Goal: Entertainment & Leisure: Browse casually

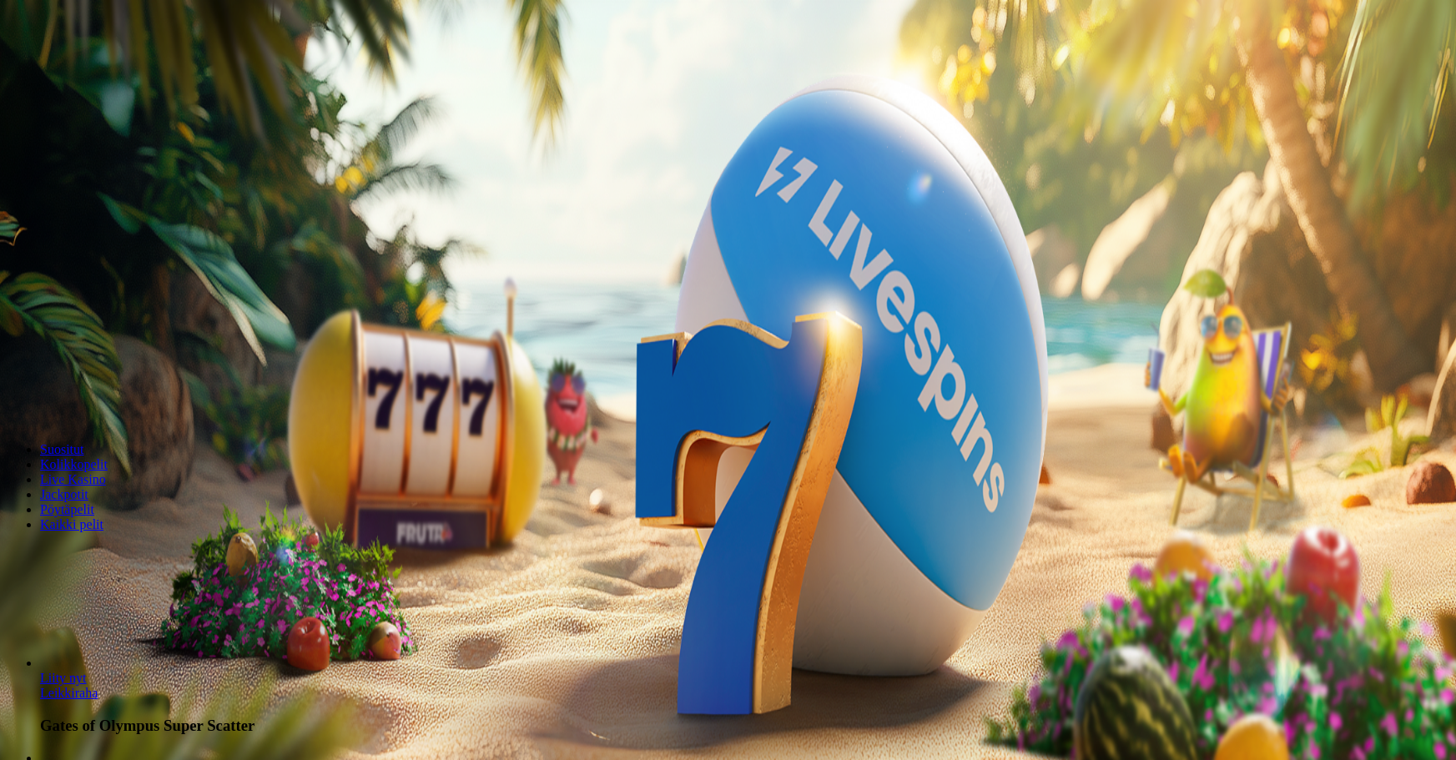
click at [115, 67] on span "Kirjaudu" at bounding box center [115, 60] width 41 height 13
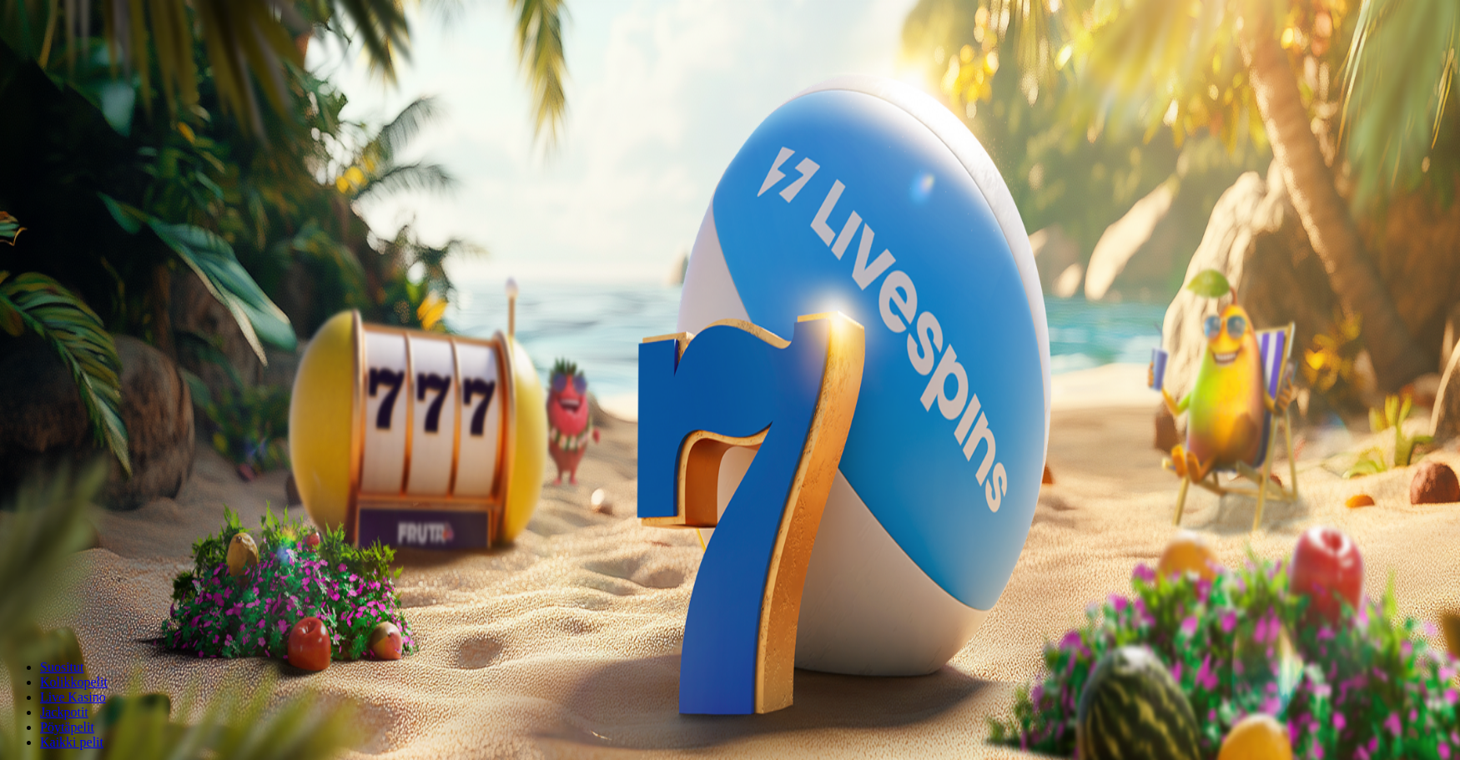
click at [1313, 374] on div at bounding box center [730, 374] width 1447 height 0
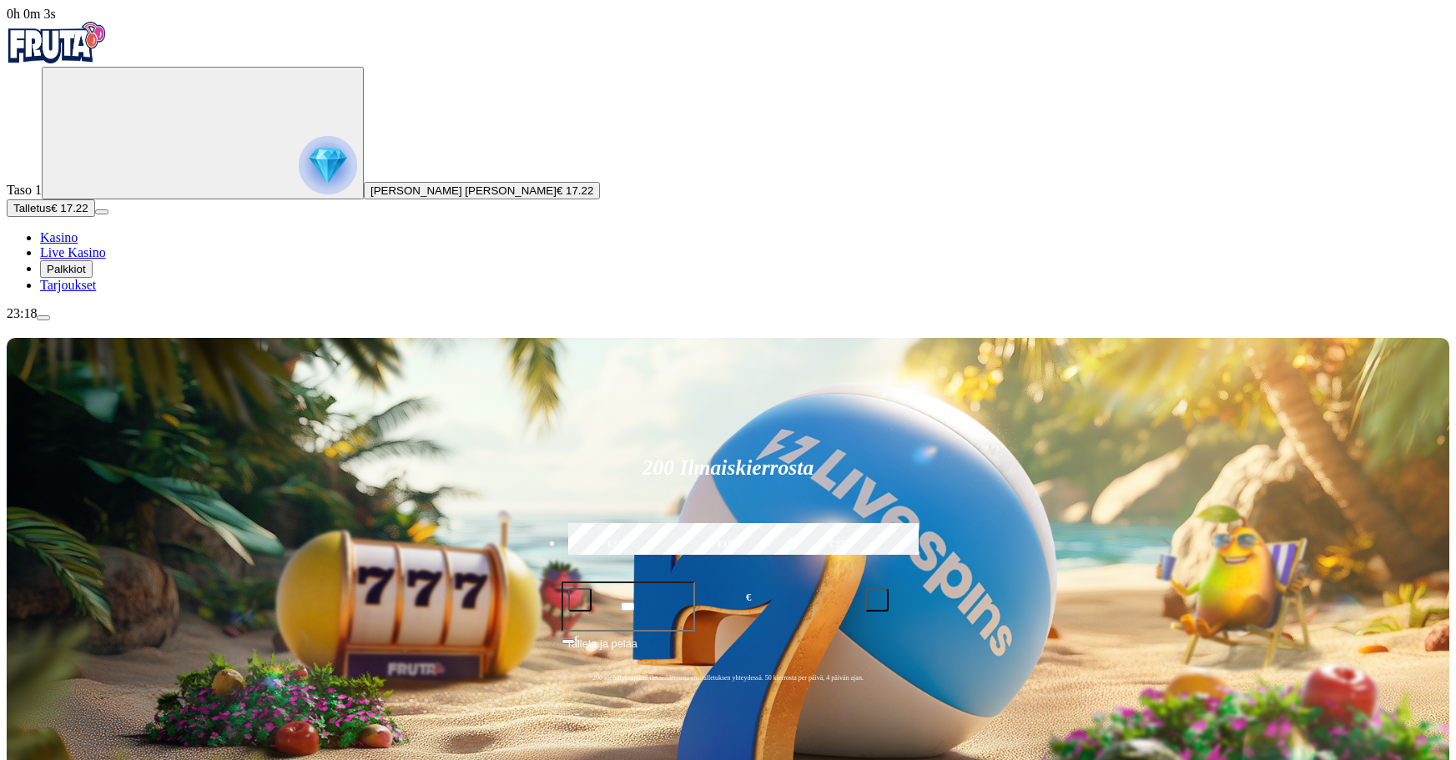
click at [86, 275] on span "Palkkiot" at bounding box center [66, 269] width 39 height 13
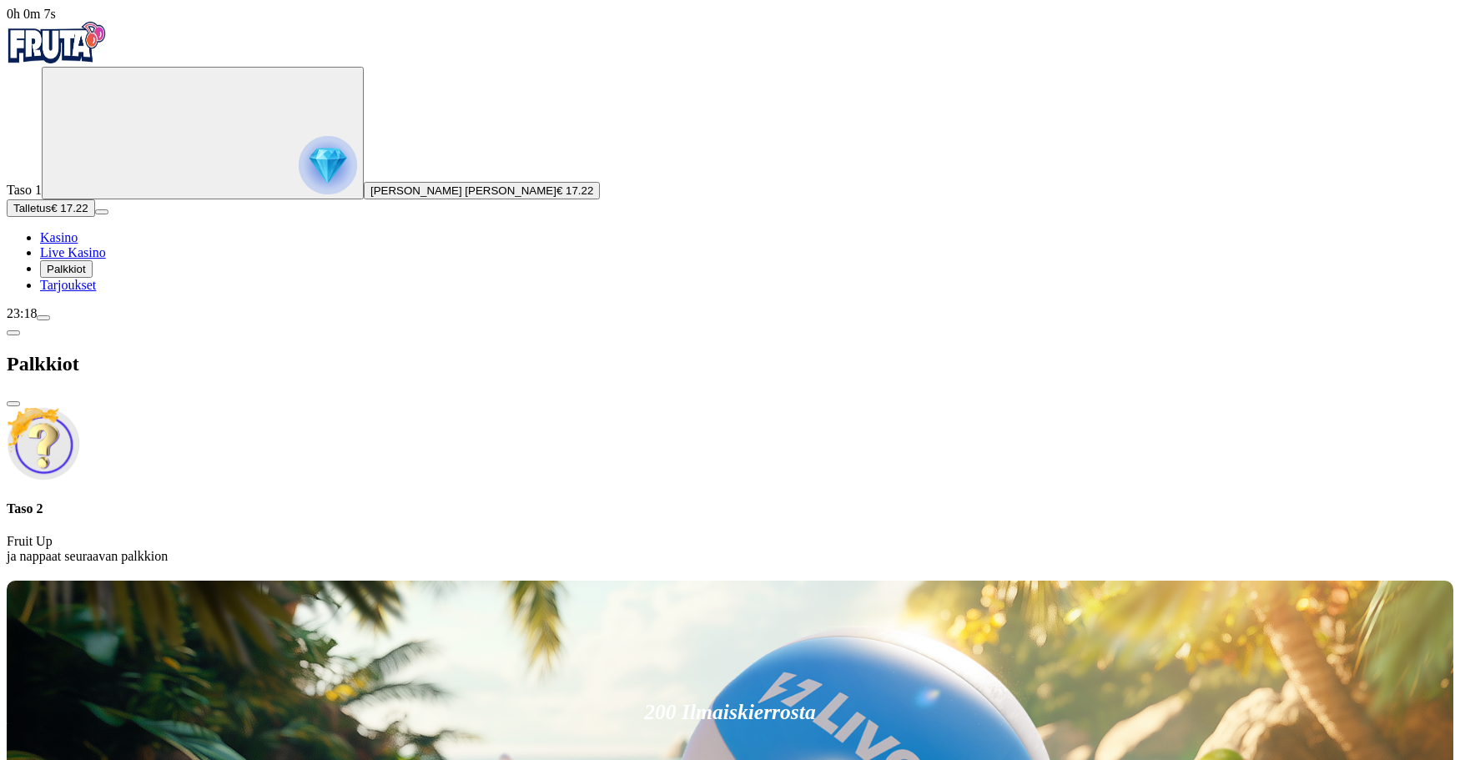
click at [13, 404] on span "close icon" at bounding box center [13, 404] width 0 height 0
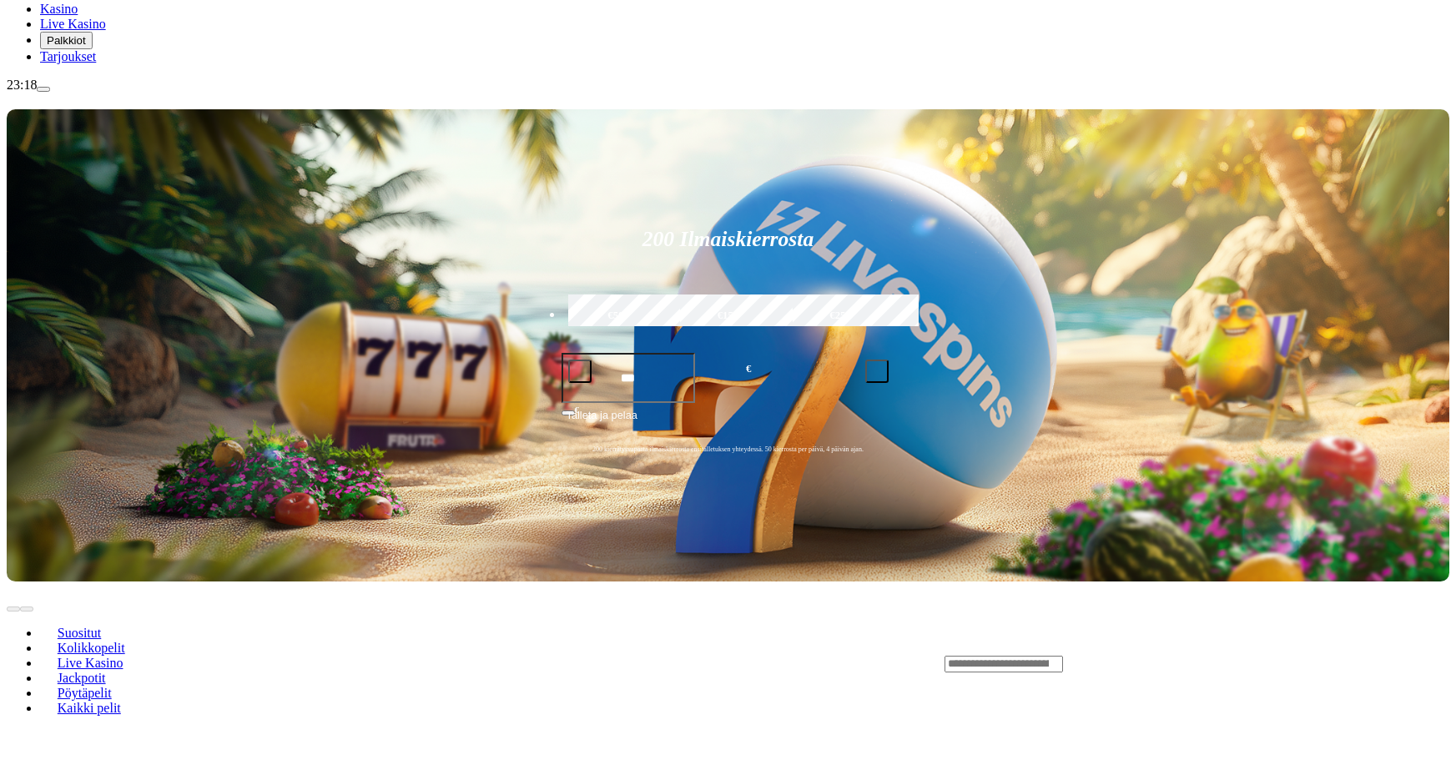
scroll to position [250, 0]
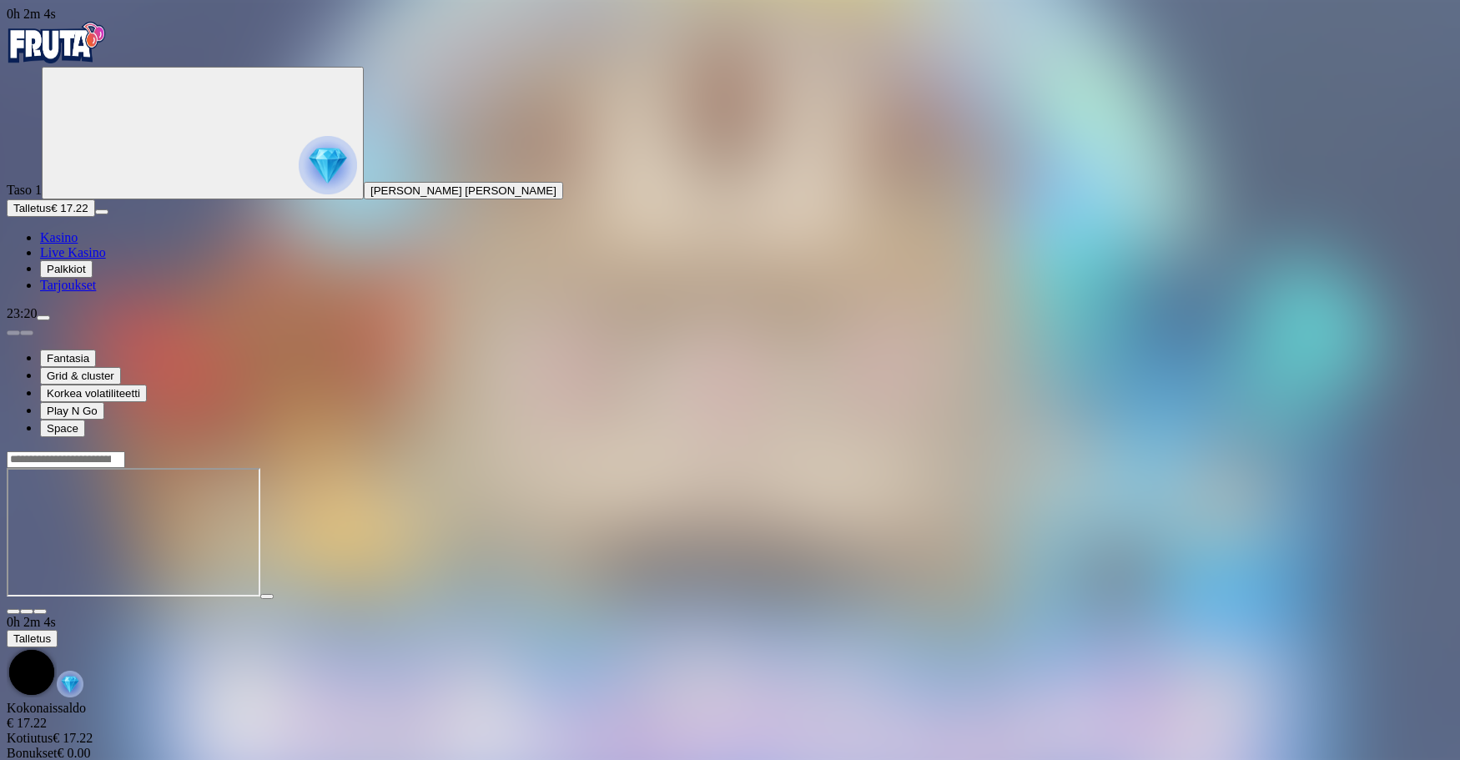
click at [13, 612] on span "close icon" at bounding box center [13, 612] width 0 height 0
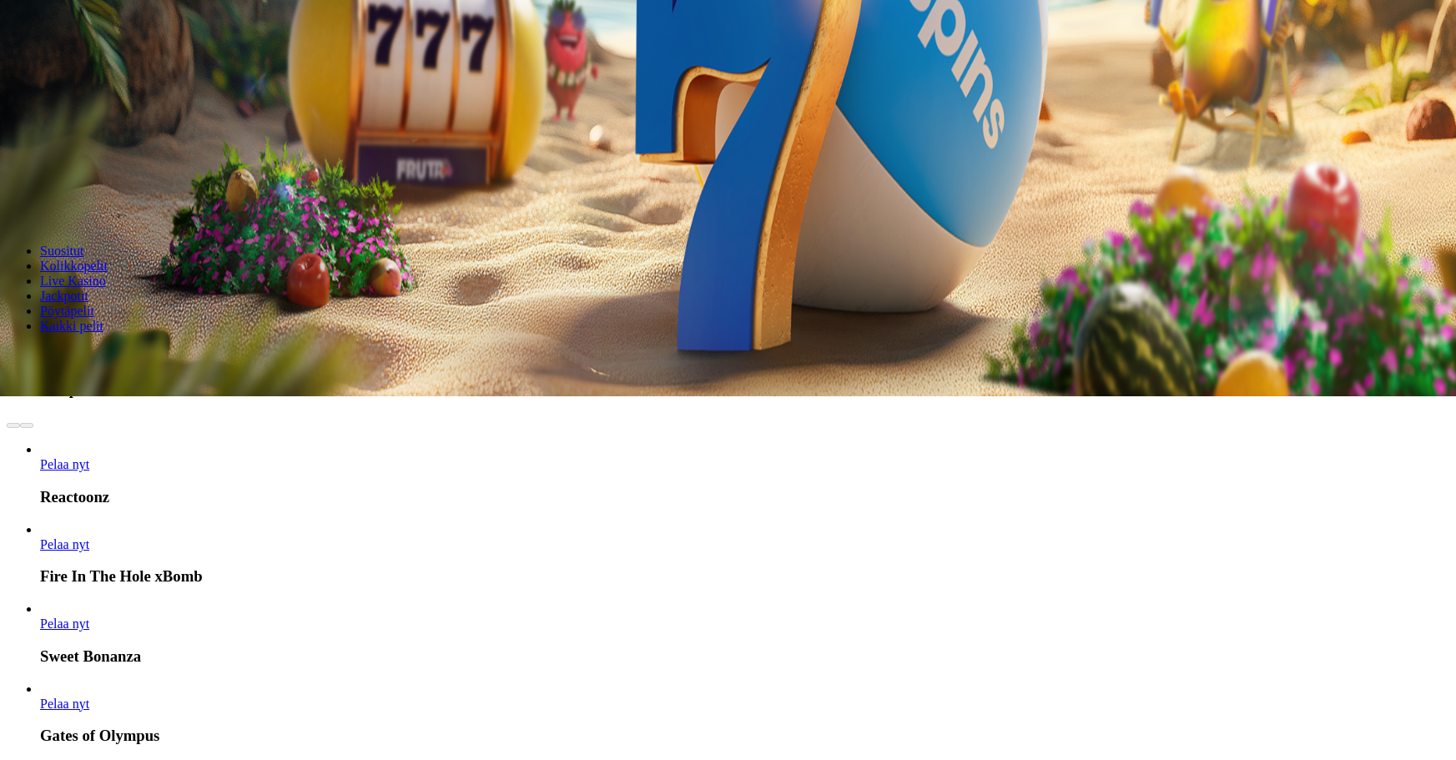
scroll to position [417, 0]
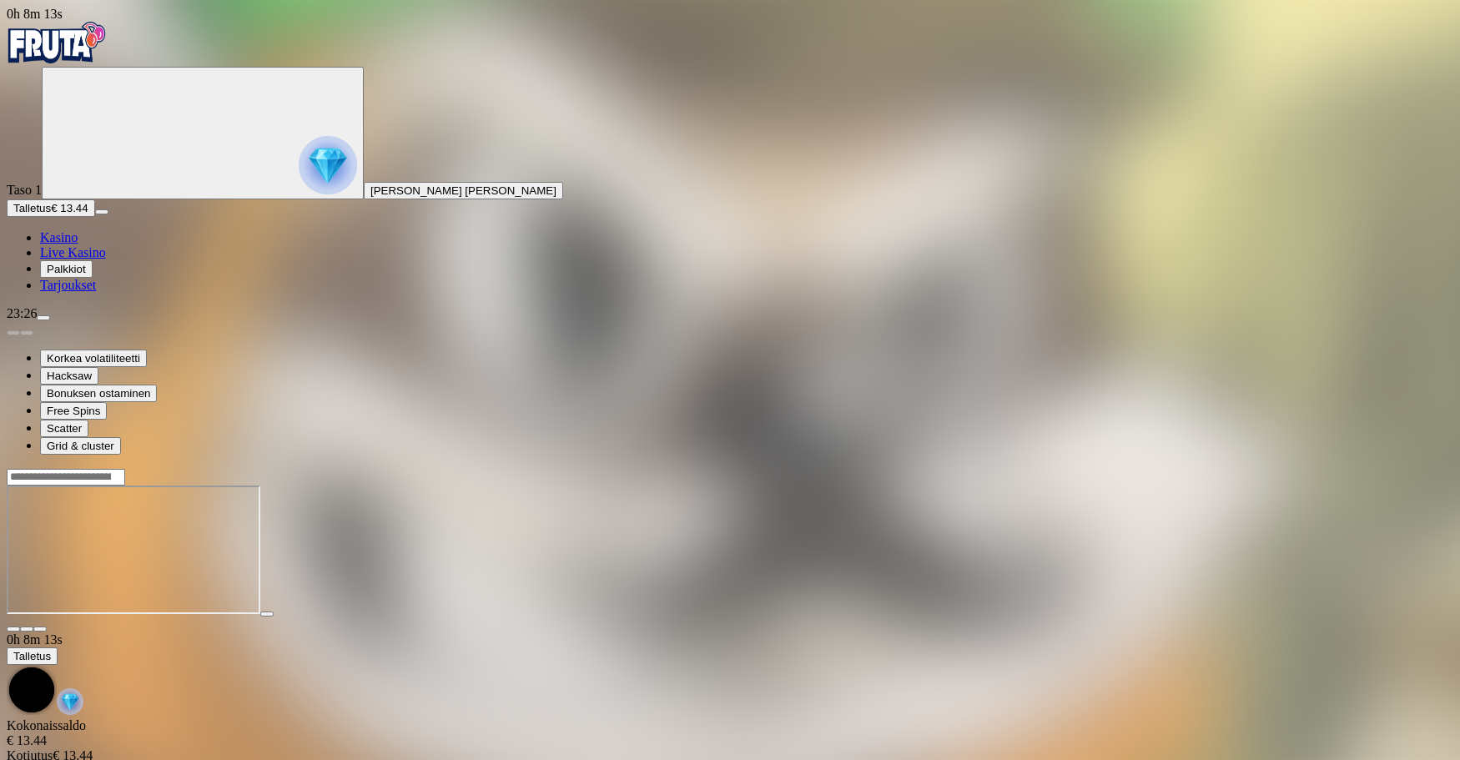
click at [125, 469] on input "Search" at bounding box center [66, 477] width 118 height 17
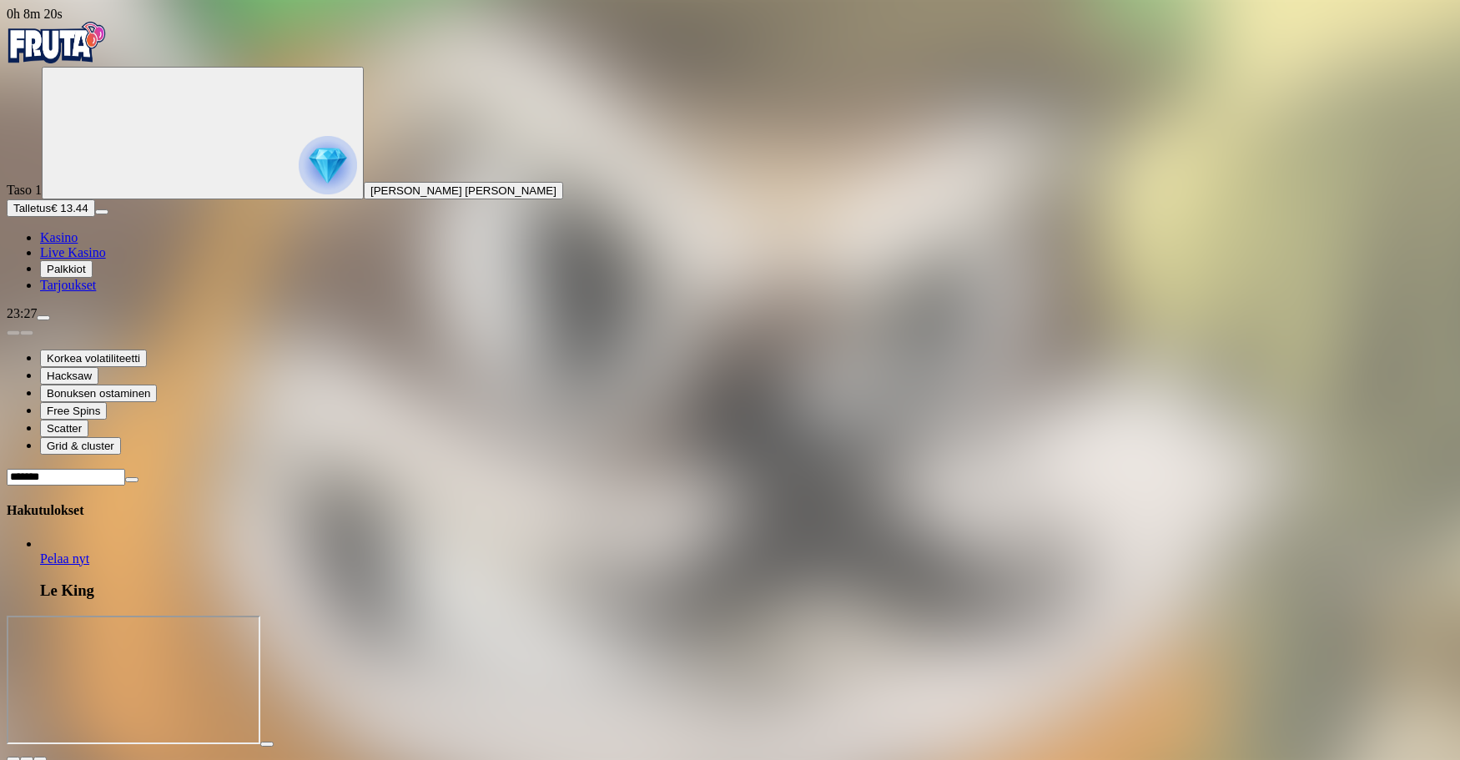
type input "*******"
click at [89, 552] on link "Pelaa nyt" at bounding box center [64, 559] width 49 height 14
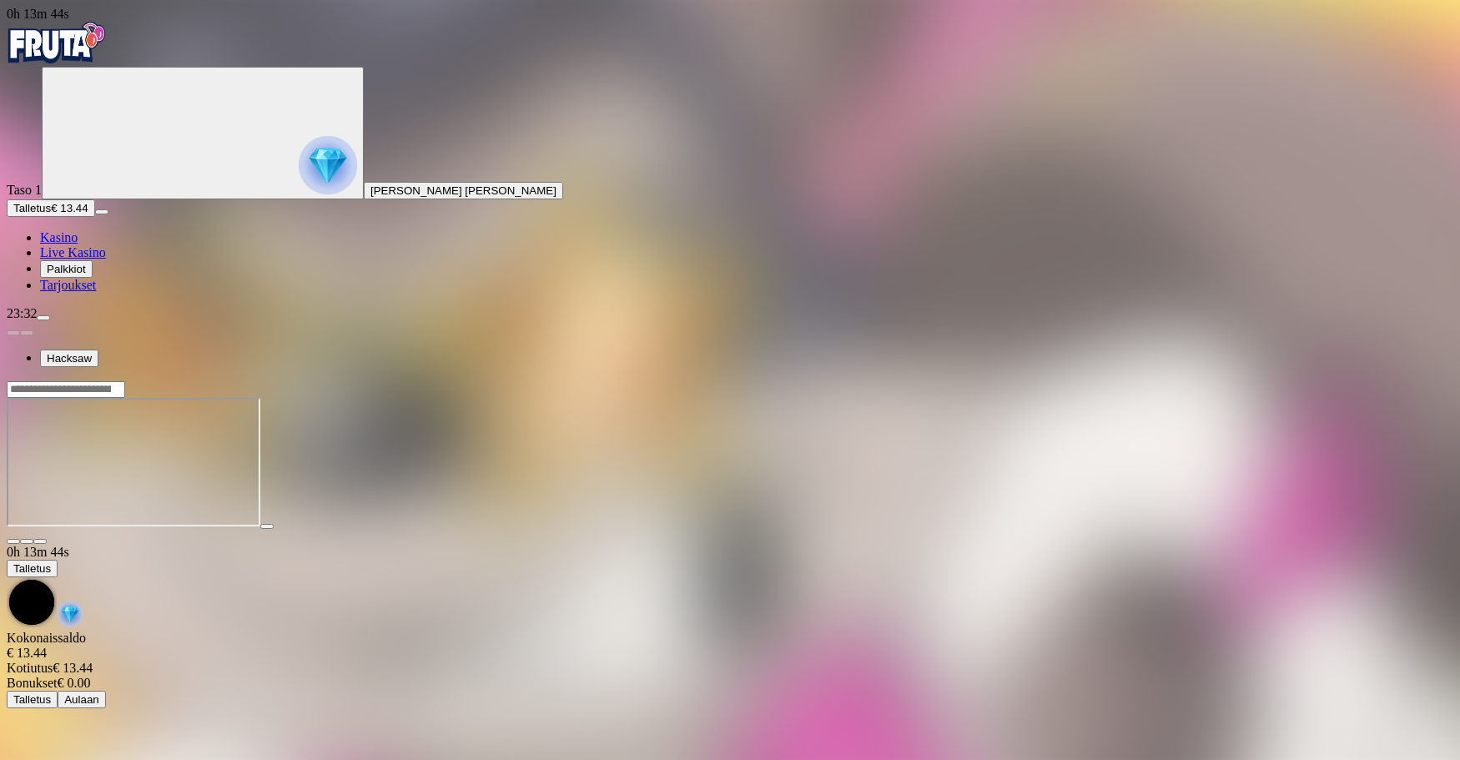
drag, startPoint x: 763, startPoint y: 663, endPoint x: 770, endPoint y: 657, distance: 9.5
click at [765, 530] on div at bounding box center [730, 464] width 1447 height 132
click at [125, 381] on input "Search" at bounding box center [66, 389] width 118 height 17
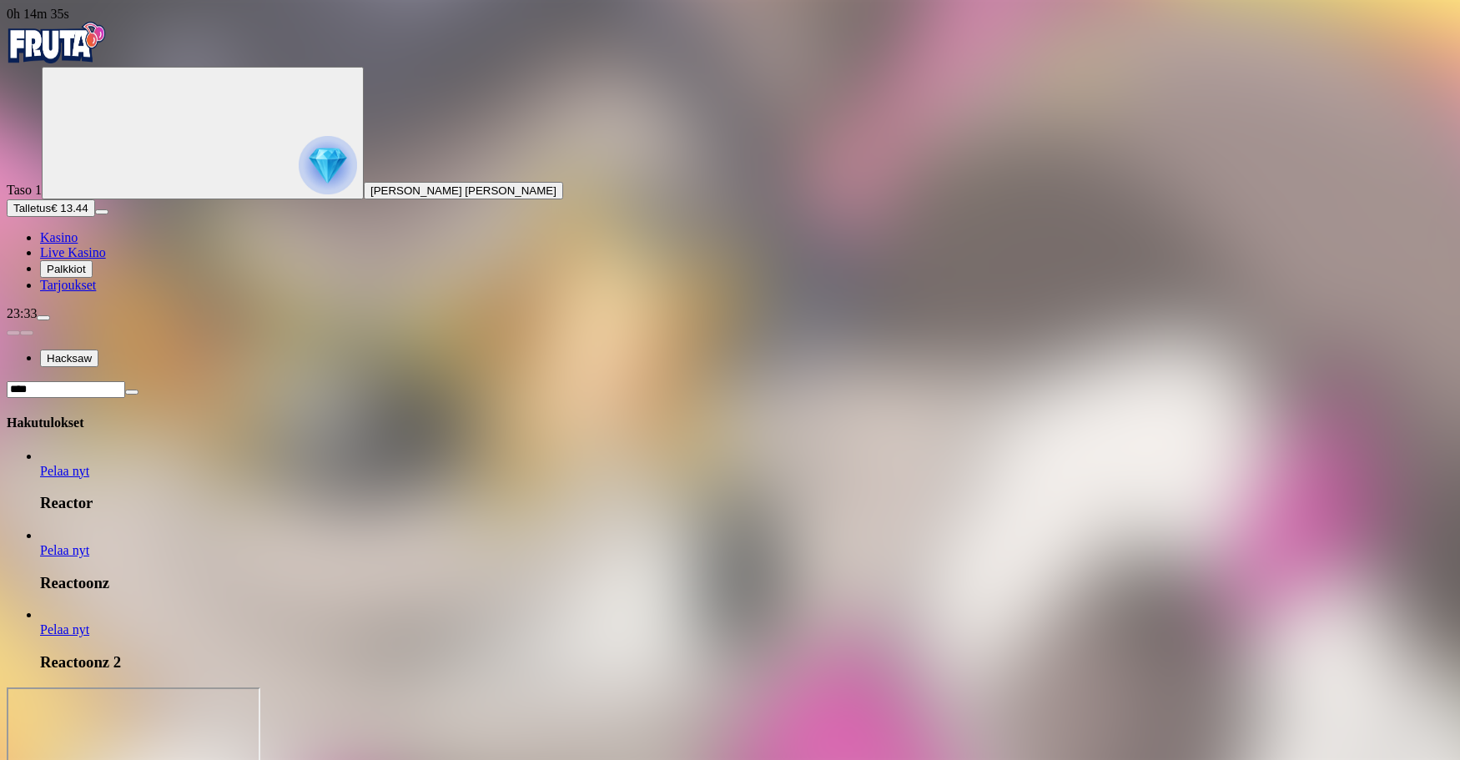
type input "****"
click at [1216, 528] on div "Pelaa nyt" at bounding box center [746, 543] width 1413 height 30
drag, startPoint x: 1208, startPoint y: 181, endPoint x: 1207, endPoint y: 191, distance: 10.0
click at [89, 543] on span "Pelaa nyt" at bounding box center [64, 550] width 49 height 14
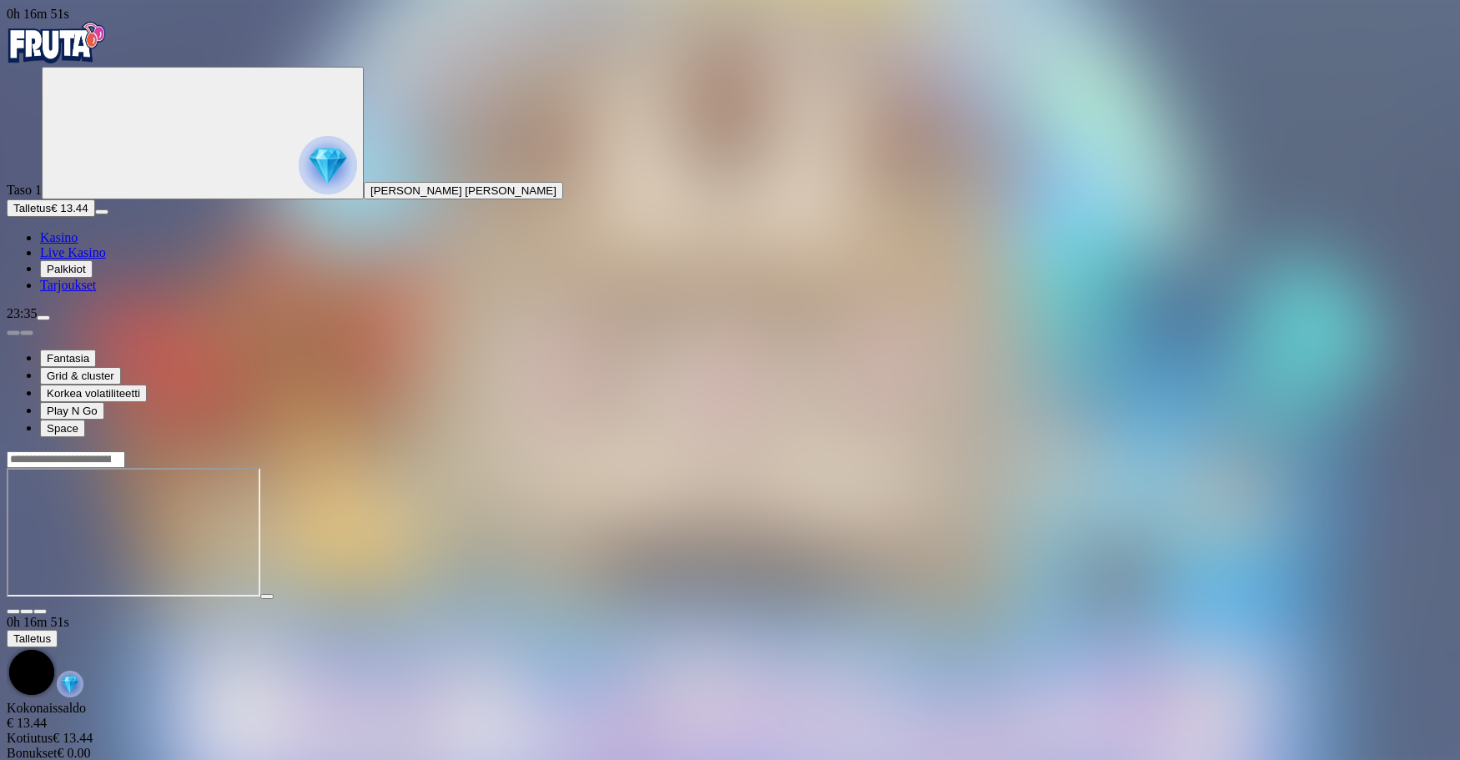
drag, startPoint x: 1096, startPoint y: 31, endPoint x: 1106, endPoint y: 37, distance: 10.9
click at [125, 451] on input "Search" at bounding box center [66, 459] width 118 height 17
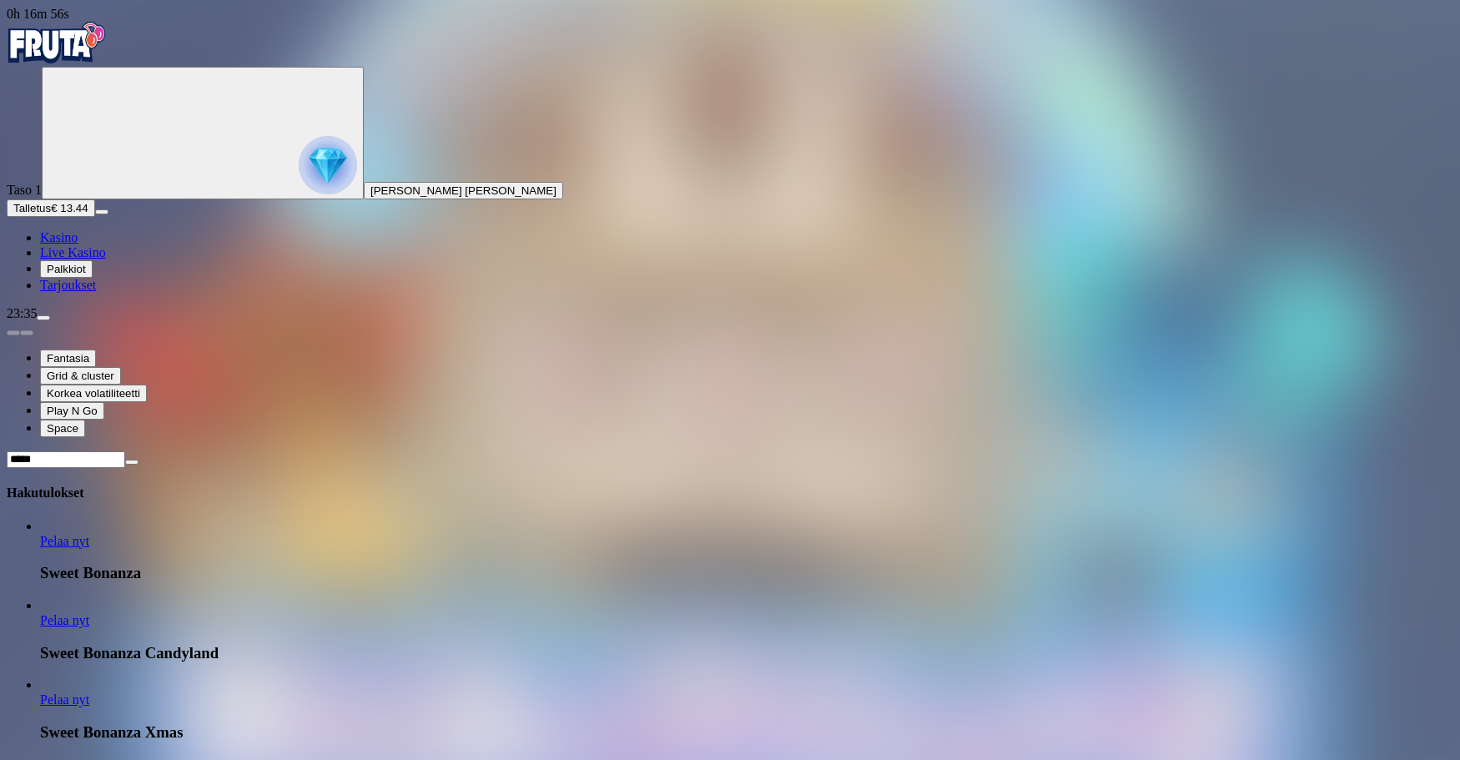
type input "*****"
click at [89, 534] on link "Pelaa nyt" at bounding box center [64, 541] width 49 height 14
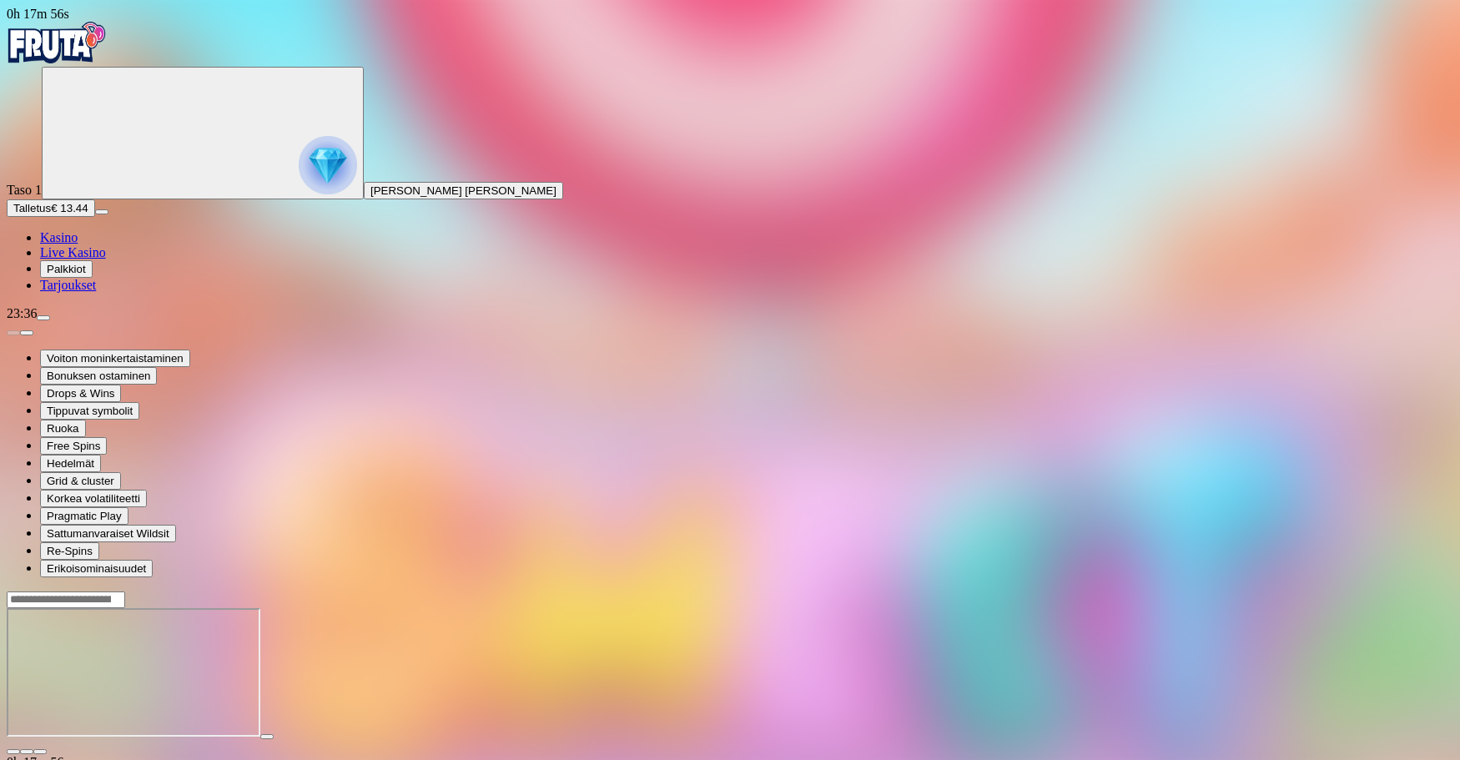
click at [13, 752] on span "close icon" at bounding box center [13, 752] width 0 height 0
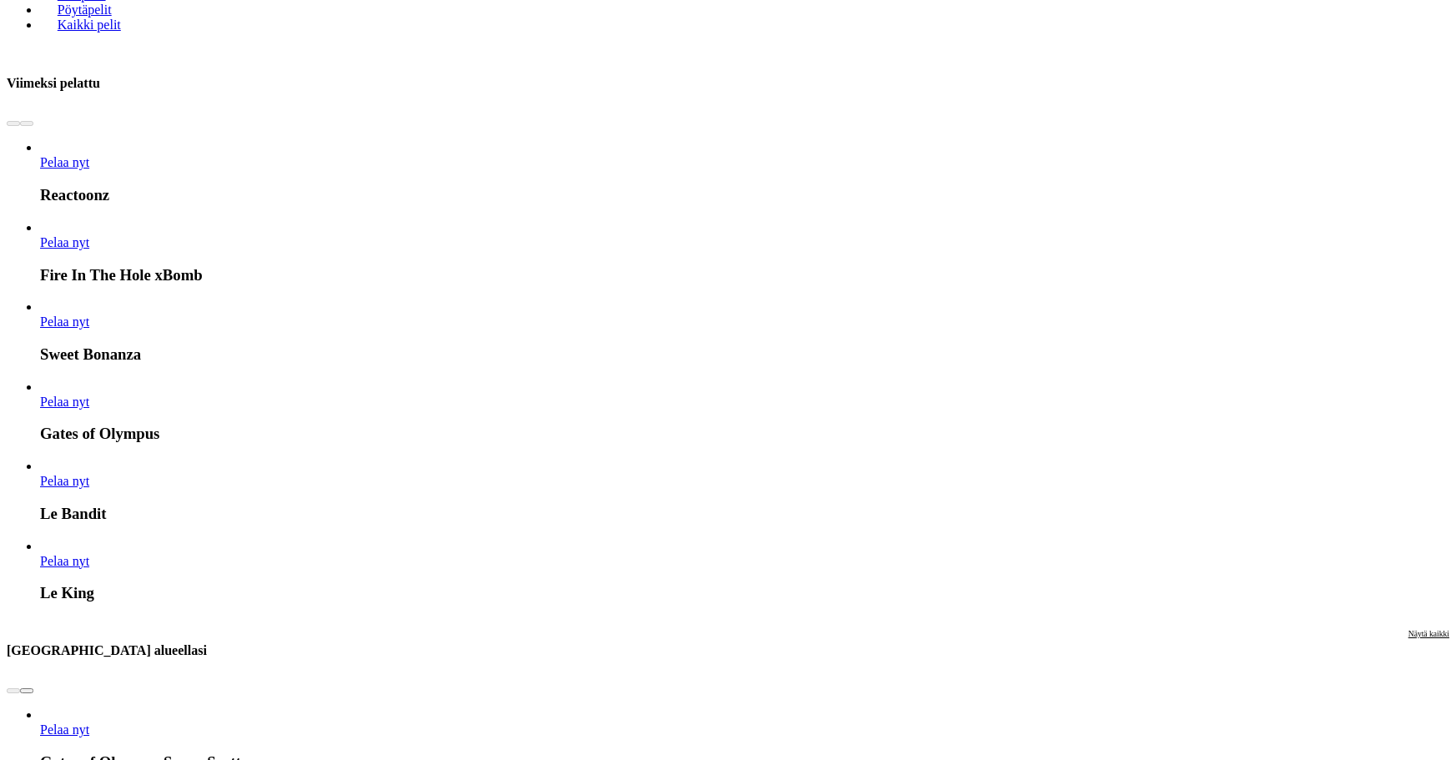
scroll to position [918, 0]
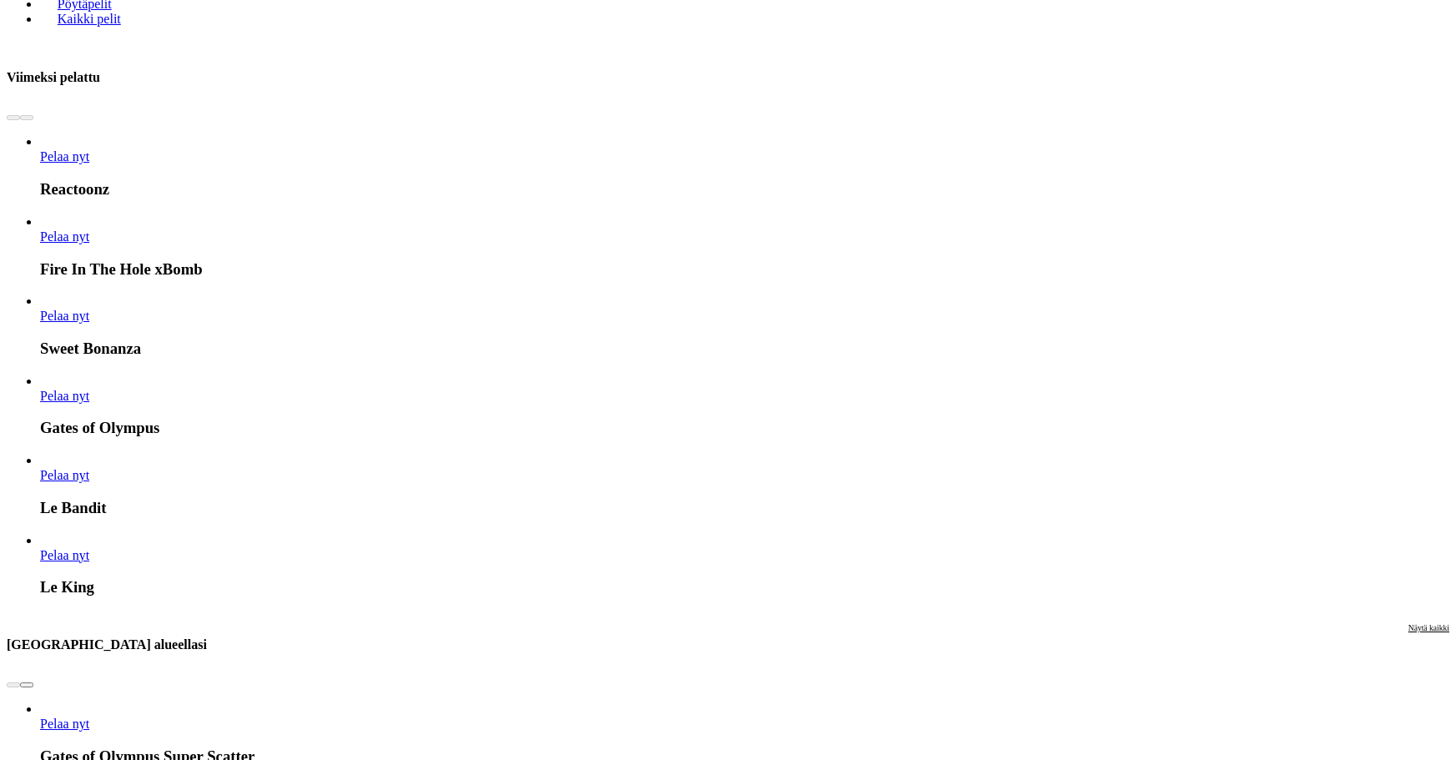
drag, startPoint x: 446, startPoint y: 513, endPoint x: 373, endPoint y: 616, distance: 126.2
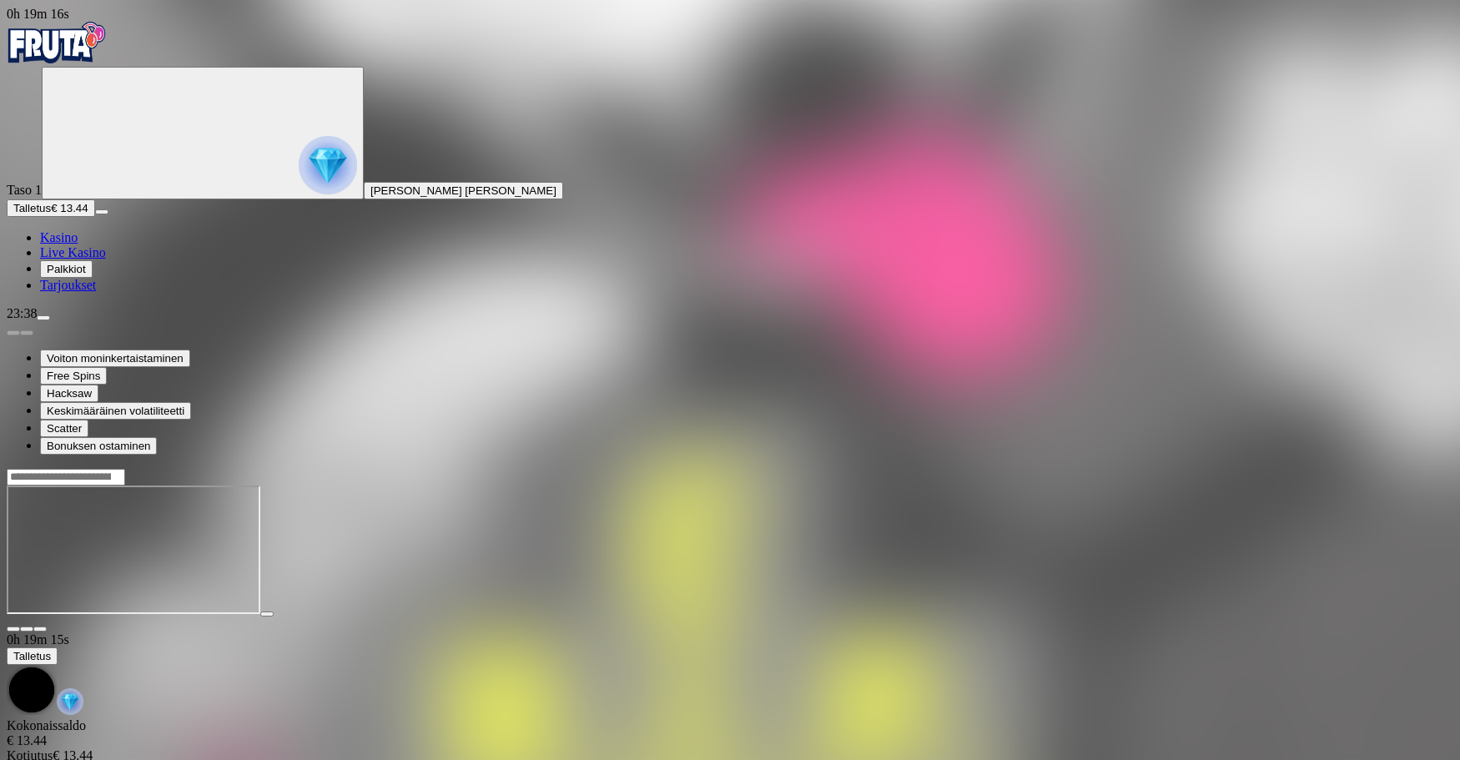
drag, startPoint x: 1050, startPoint y: 39, endPoint x: 1055, endPoint y: 49, distance: 11.2
click at [125, 469] on input "Search" at bounding box center [66, 477] width 118 height 17
click at [1057, 468] on div at bounding box center [730, 477] width 1447 height 18
drag, startPoint x: 1045, startPoint y: 33, endPoint x: 1053, endPoint y: 52, distance: 20.9
click at [125, 469] on input "Search" at bounding box center [66, 477] width 118 height 17
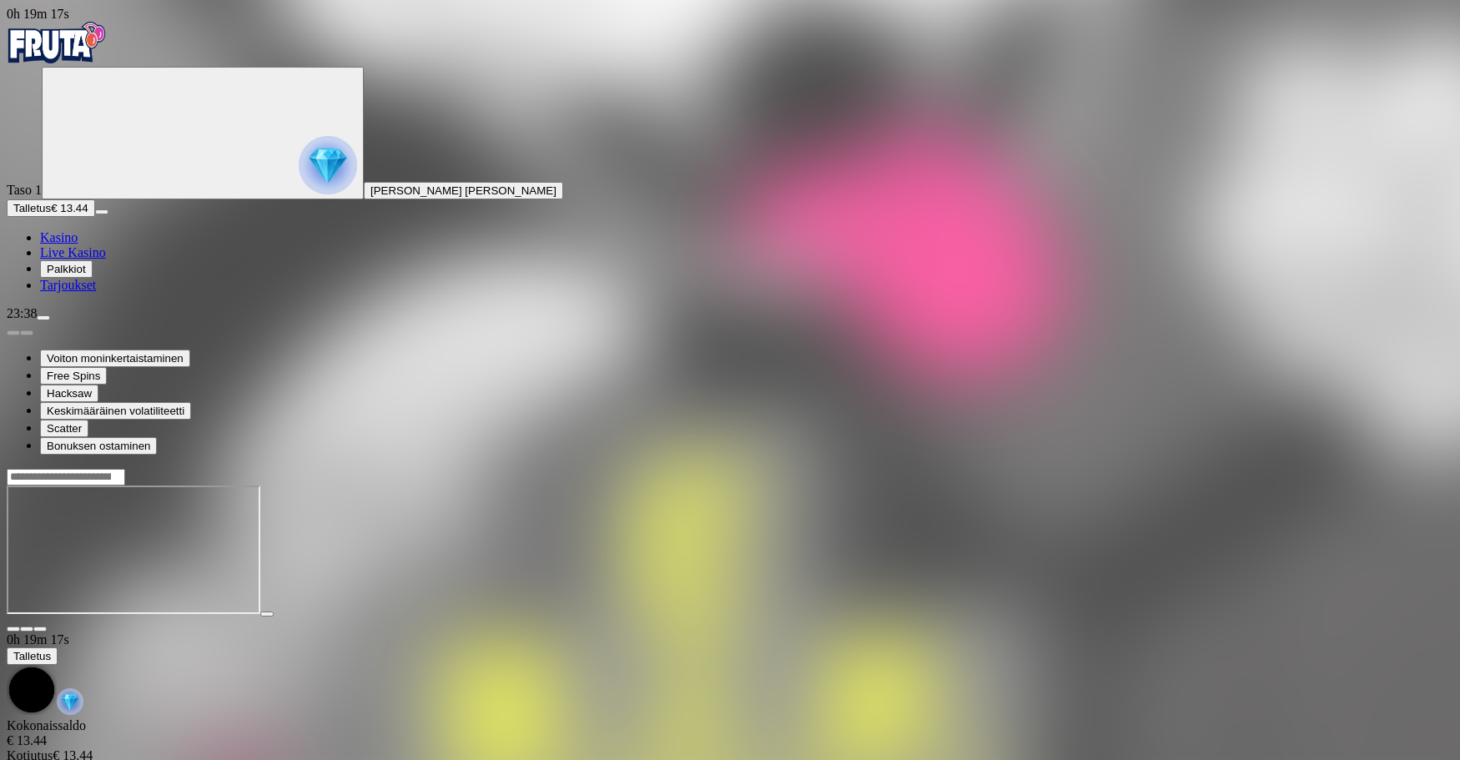
drag, startPoint x: 1022, startPoint y: 37, endPoint x: 1044, endPoint y: 46, distance: 23.6
click at [7, 468] on span "search icon" at bounding box center [7, 475] width 0 height 14
drag, startPoint x: 1045, startPoint y: 46, endPoint x: 1070, endPoint y: 49, distance: 25.3
click at [125, 469] on input "Search" at bounding box center [66, 477] width 118 height 17
click at [13, 629] on span "close icon" at bounding box center [13, 629] width 0 height 0
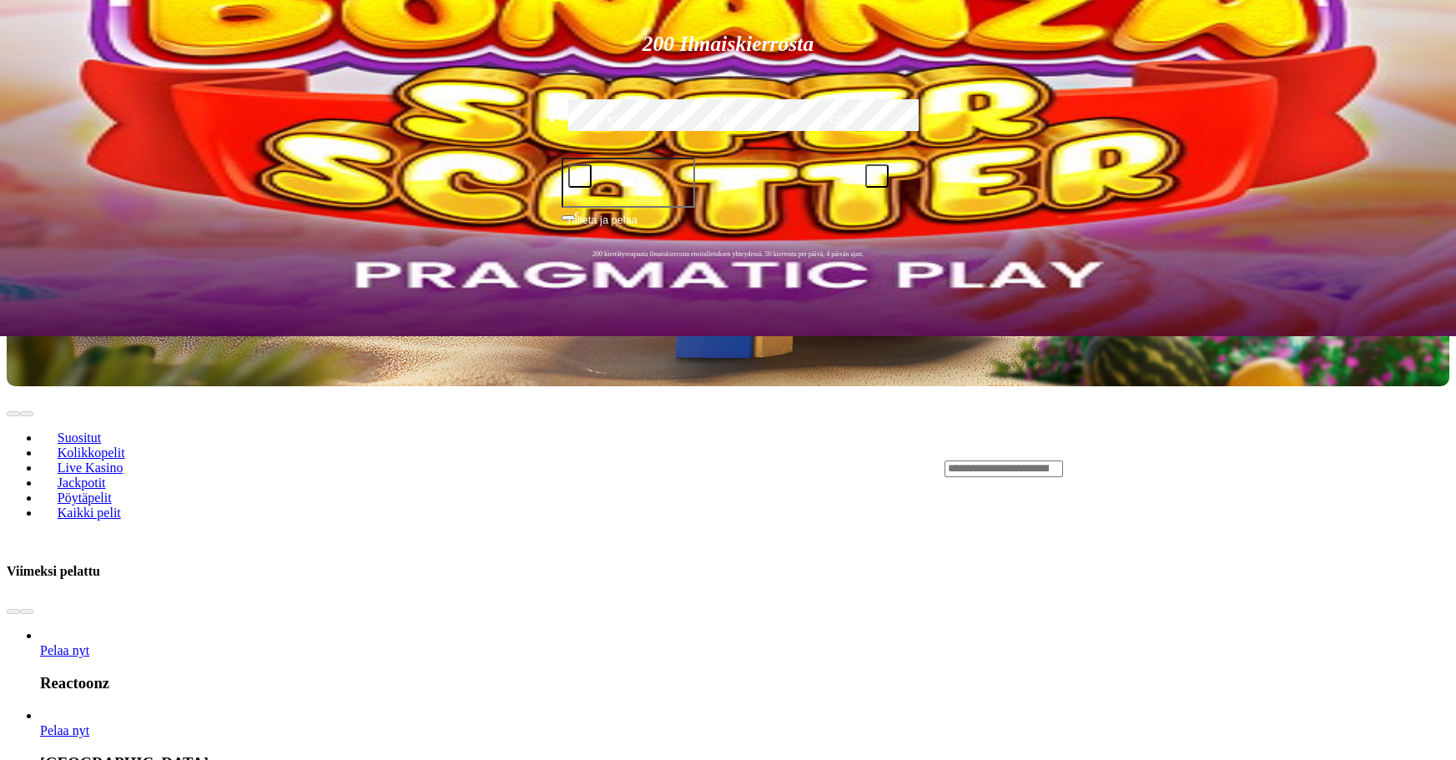
scroll to position [417, 0]
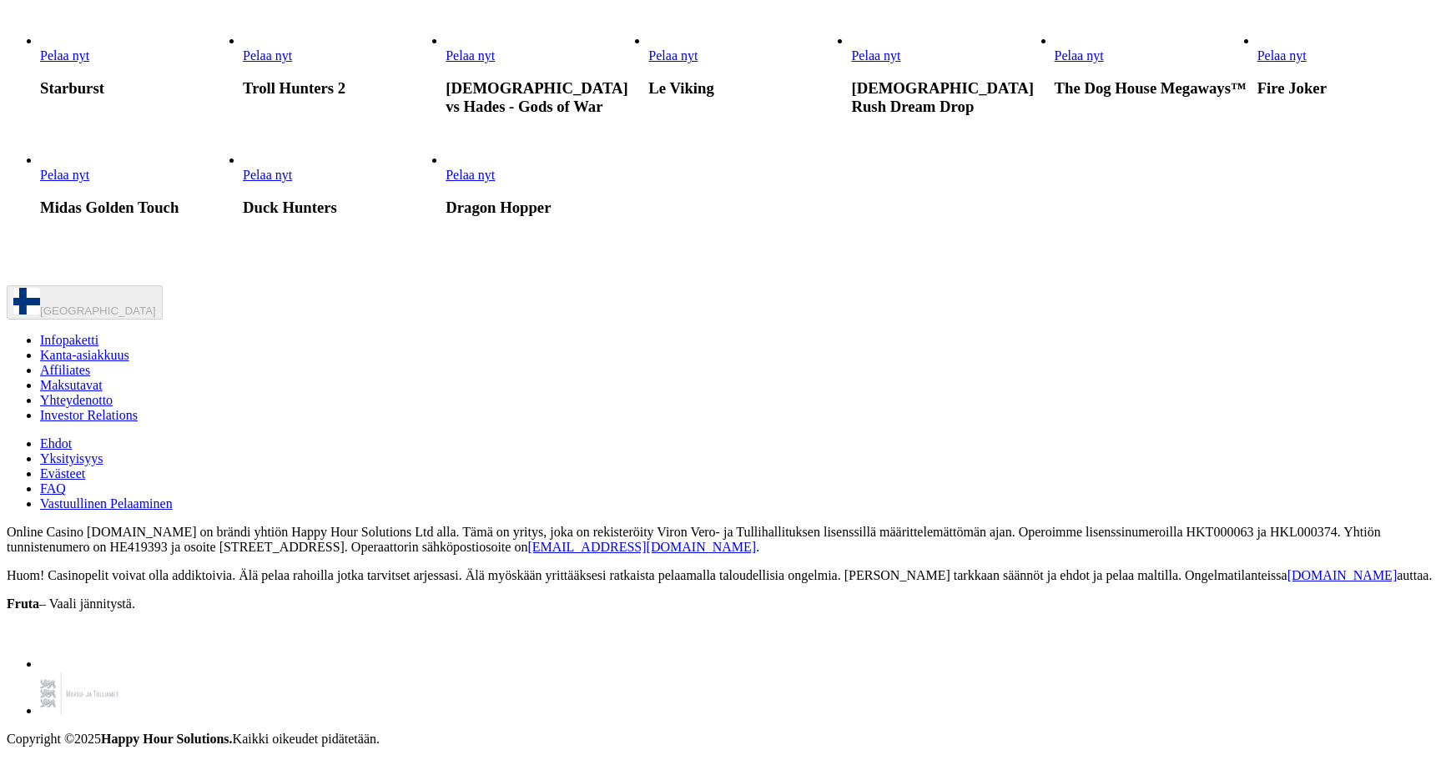
scroll to position [1418, 0]
click at [89, 63] on link "Pelaa nyt" at bounding box center [64, 55] width 49 height 14
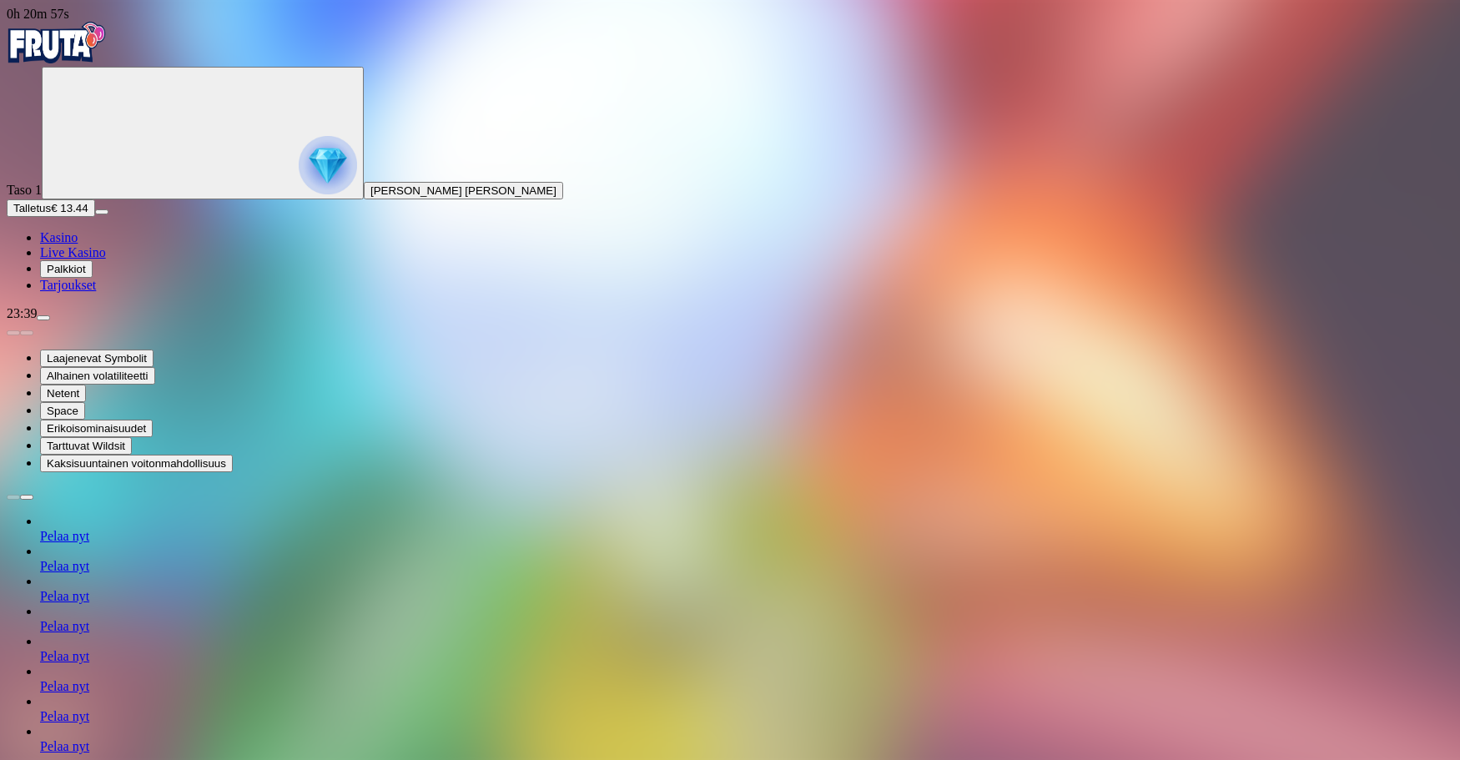
drag, startPoint x: 1082, startPoint y: 37, endPoint x: 1033, endPoint y: 48, distance: 50.4
type input "****"
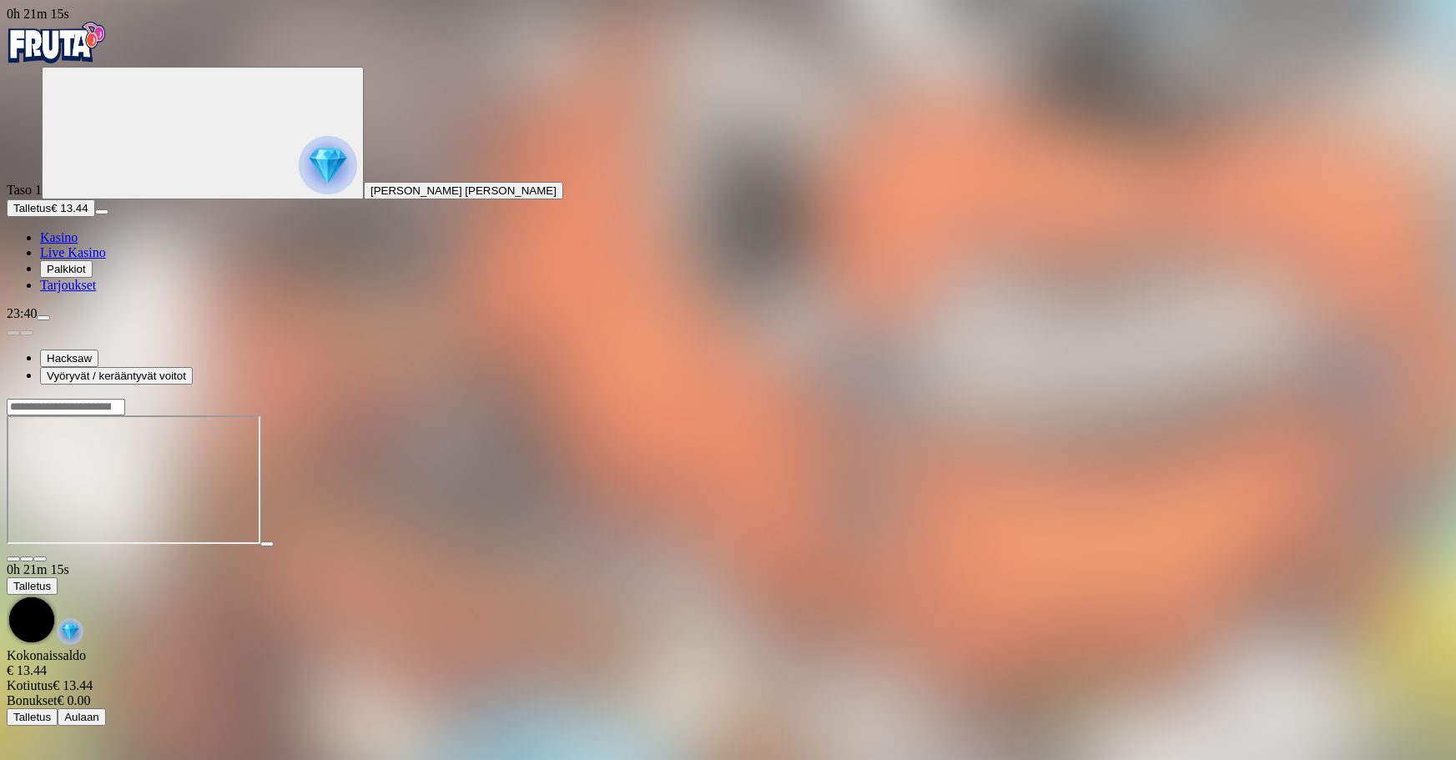
click at [813, 547] on div at bounding box center [728, 482] width 1443 height 132
